Goal: Task Accomplishment & Management: Manage account settings

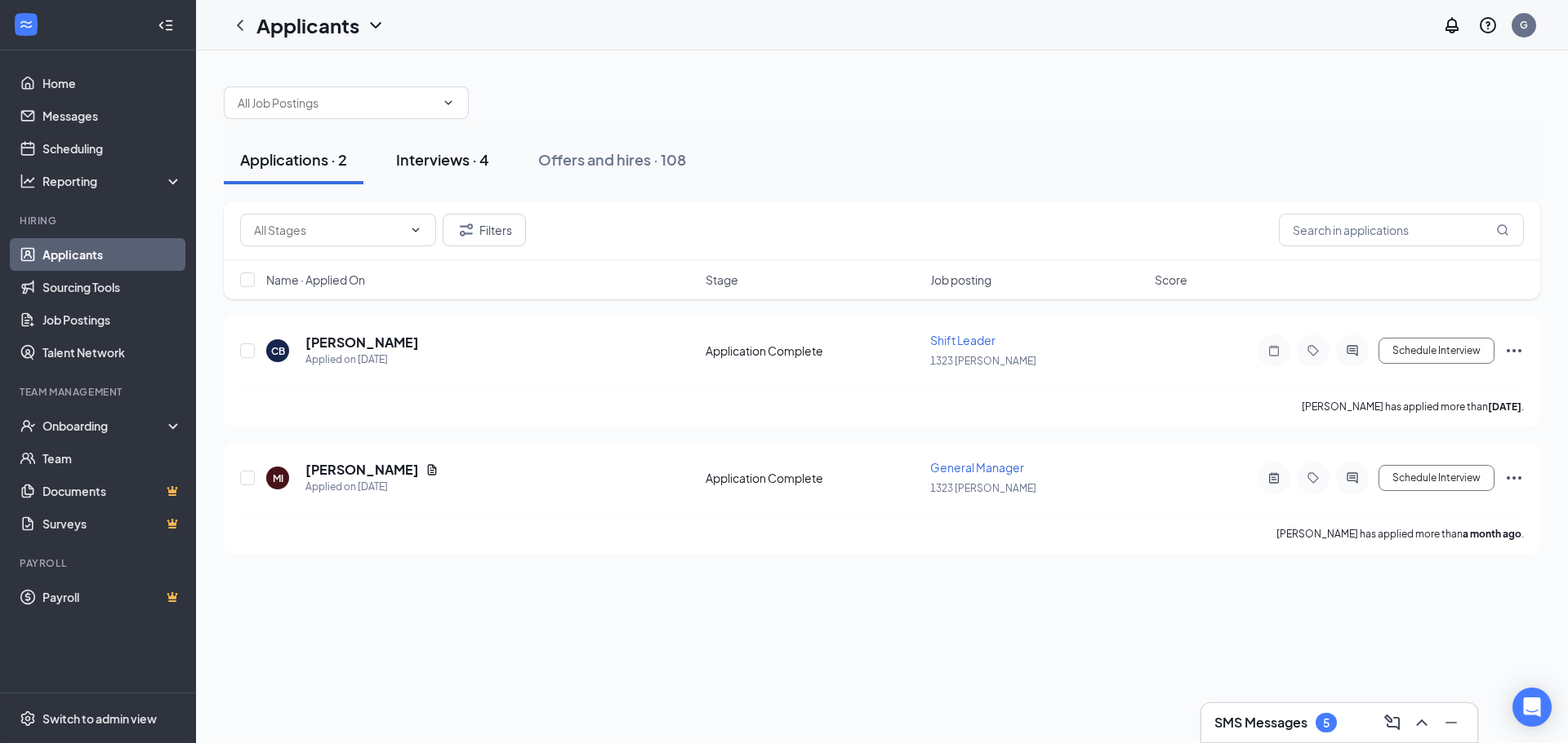
click at [489, 156] on div "Interviews · 4" at bounding box center [442, 160] width 93 height 20
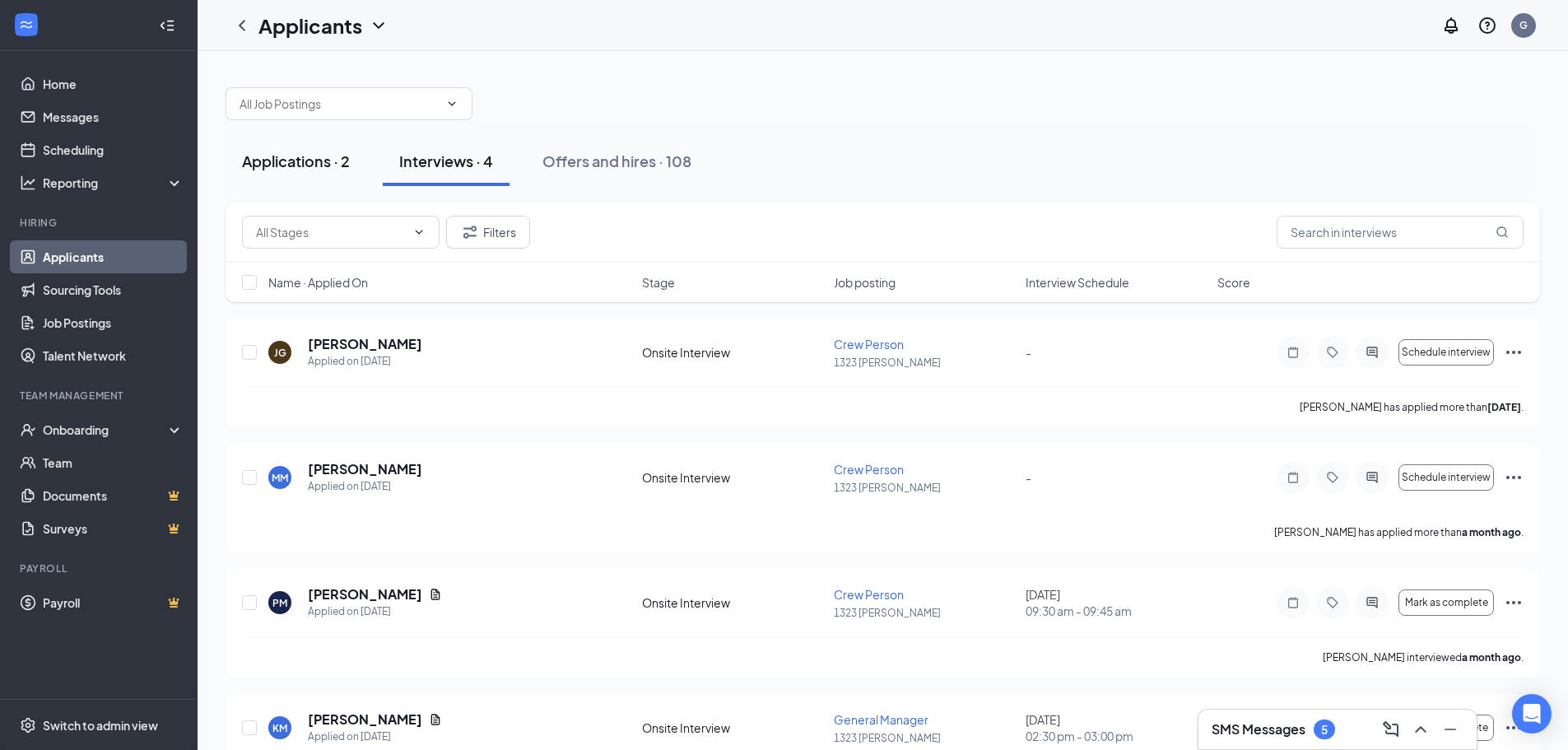
click at [270, 155] on div "Applications · 2" at bounding box center [296, 161] width 108 height 21
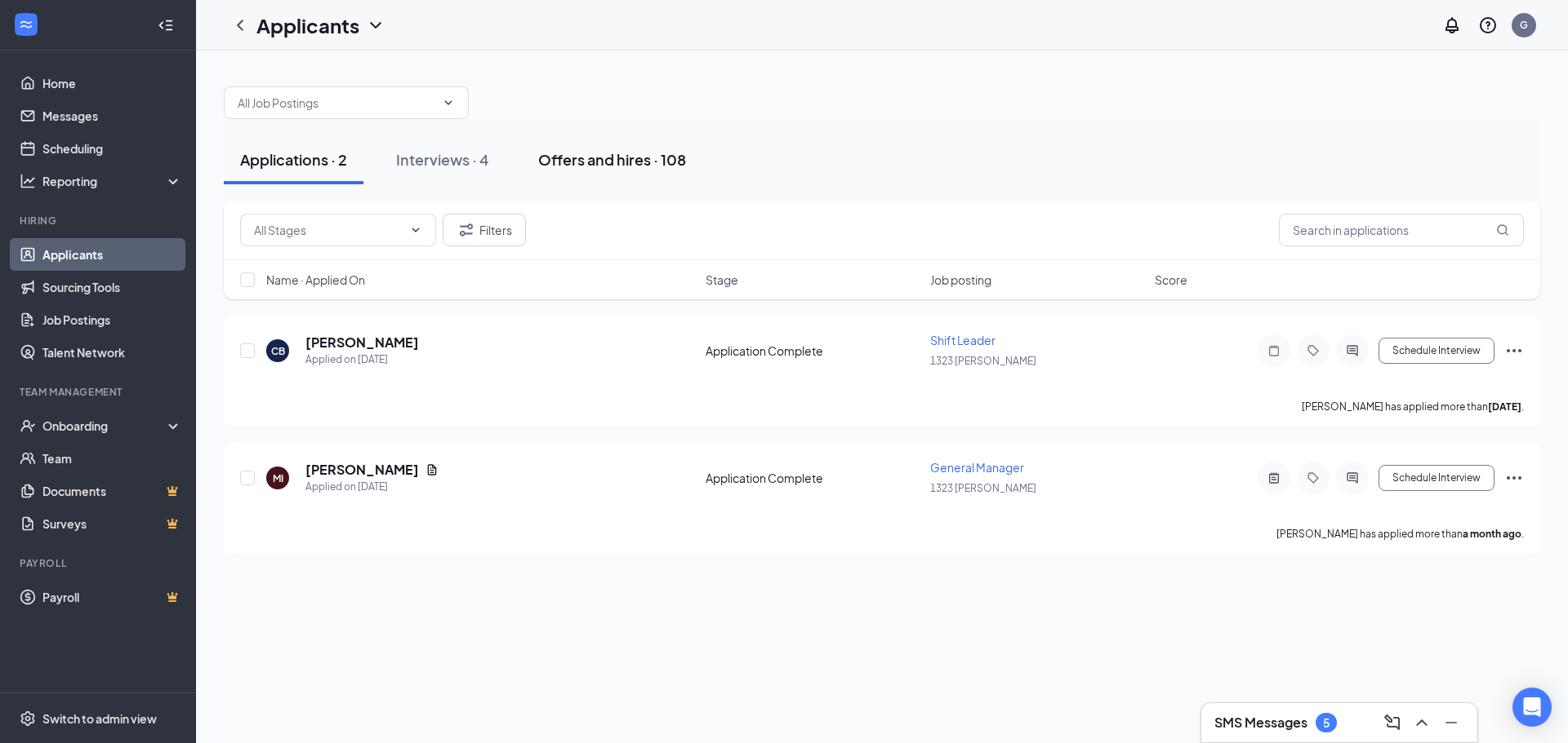
click at [599, 156] on div "Offers and hires · 108" at bounding box center [612, 160] width 148 height 20
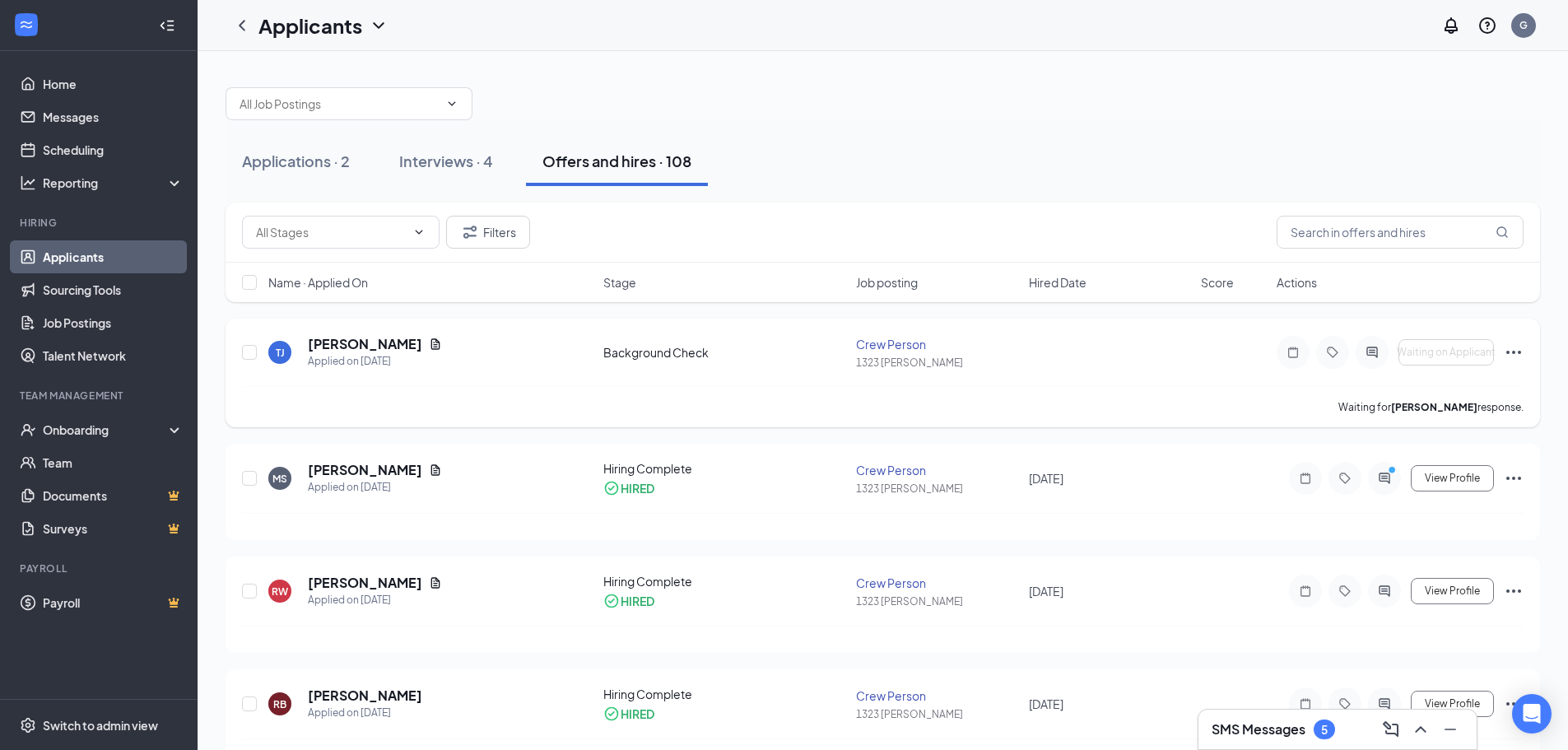
click at [1521, 353] on icon "Ellipses" at bounding box center [1514, 353] width 15 height 3
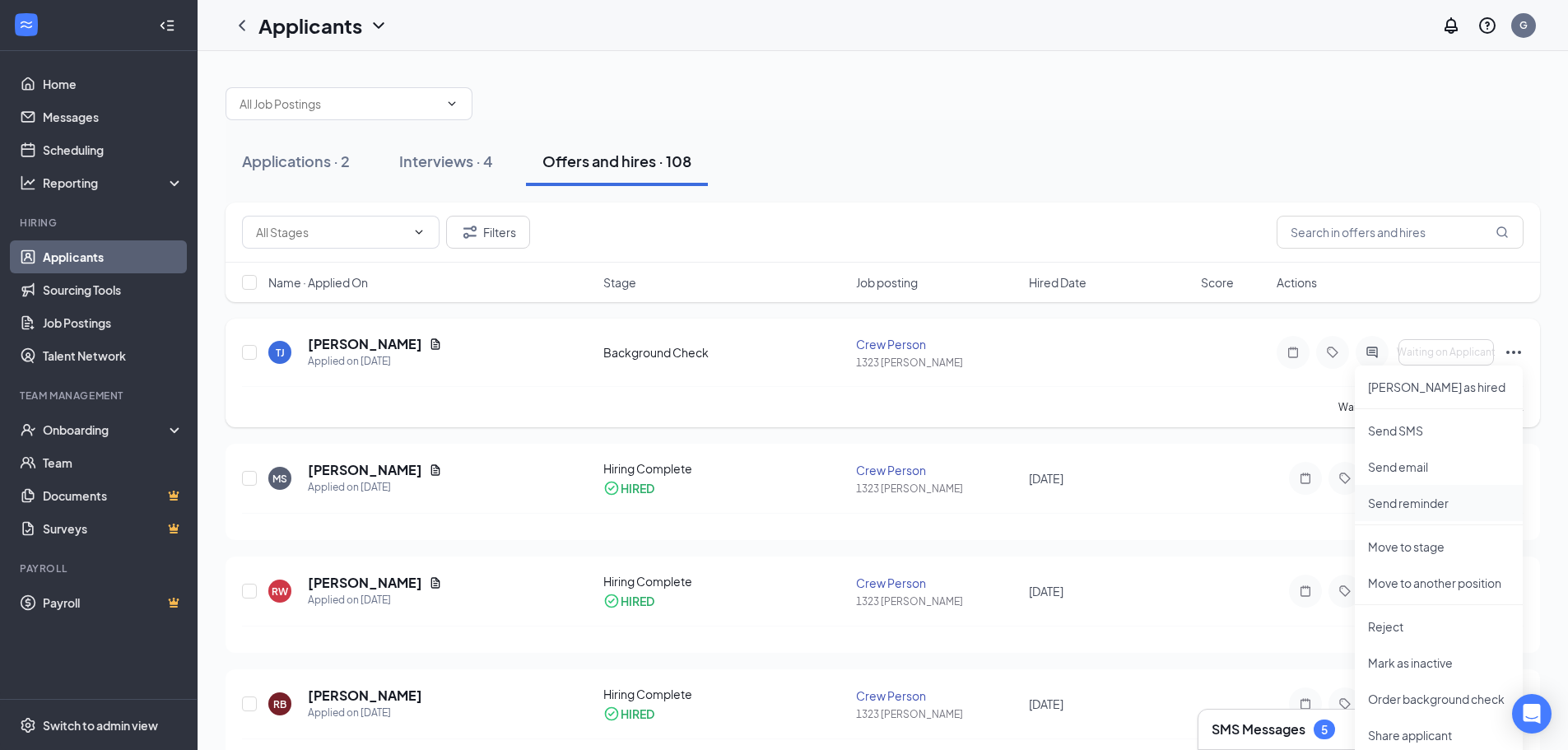
click at [1462, 503] on p "Send reminder" at bounding box center [1439, 503] width 141 height 16
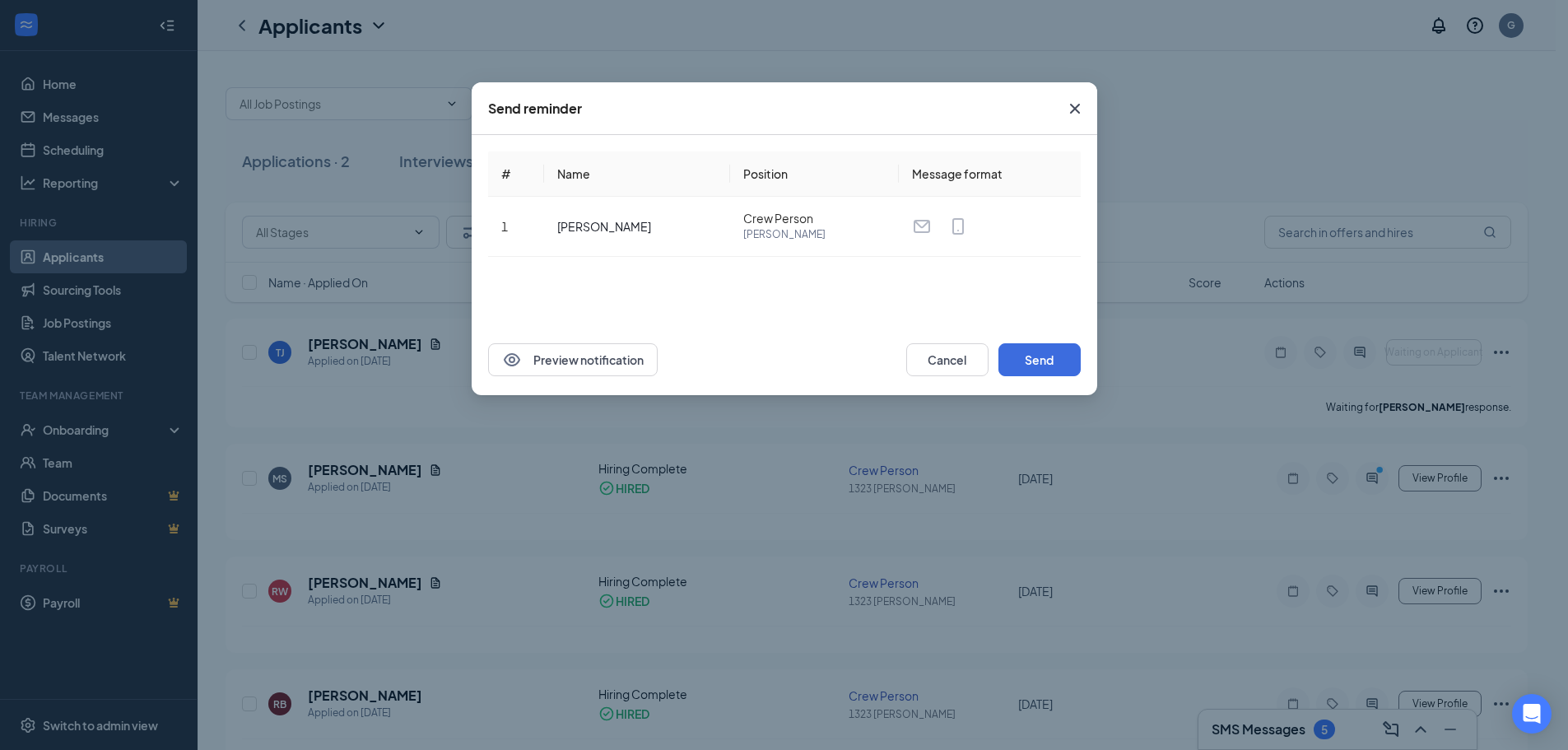
click at [1021, 439] on div "Send reminder # Name Position Message format 1 [PERSON_NAME] Crew Person [PERSO…" at bounding box center [784, 375] width 1568 height 750
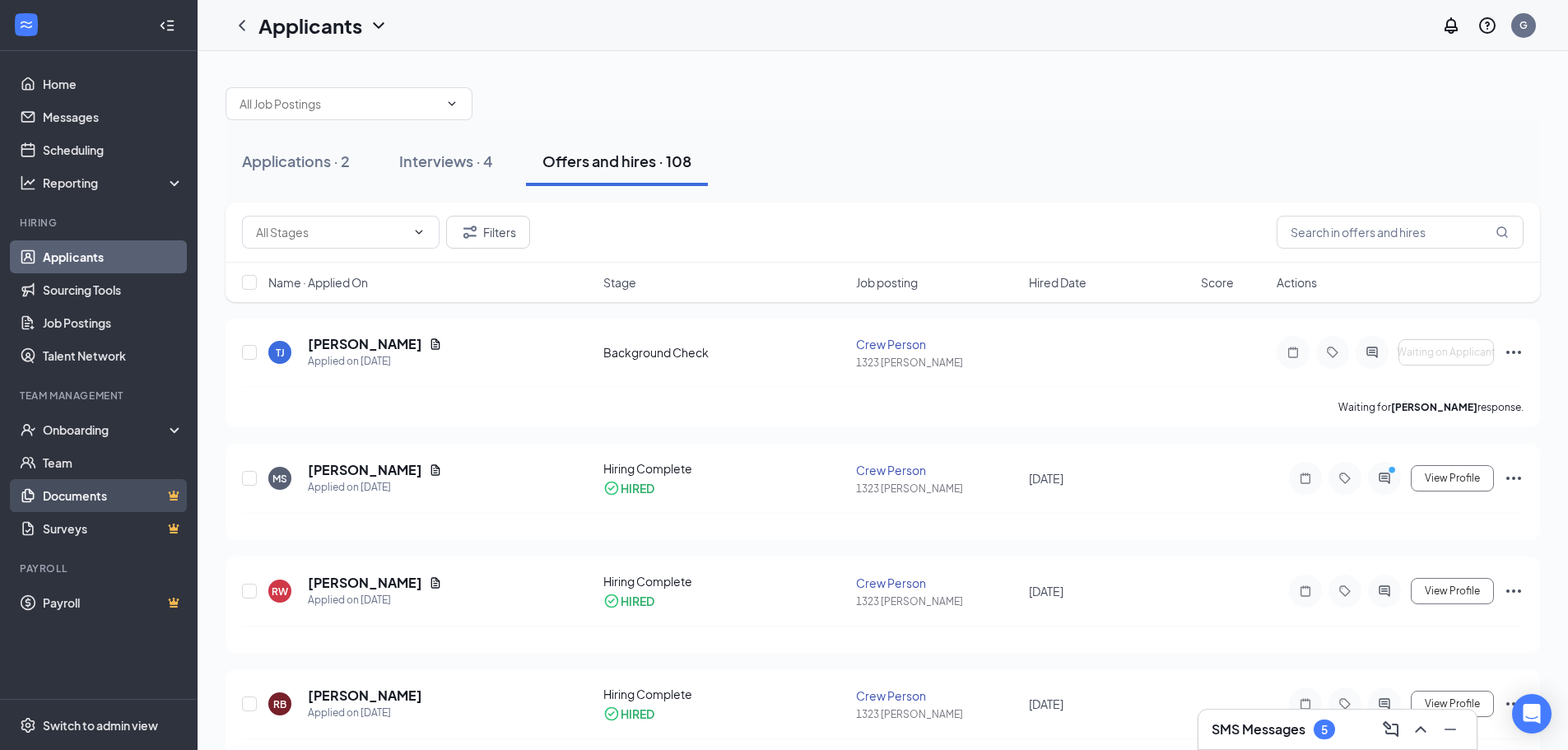
click at [175, 501] on link "Documents" at bounding box center [113, 496] width 140 height 33
